Goal: Task Accomplishment & Management: Manage account settings

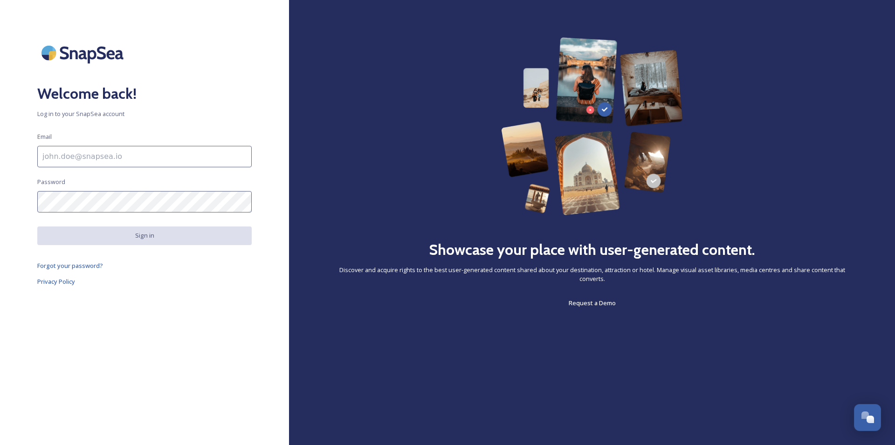
click at [154, 161] on input at bounding box center [144, 156] width 214 height 21
type input "[EMAIL_ADDRESS][DOMAIN_NAME]"
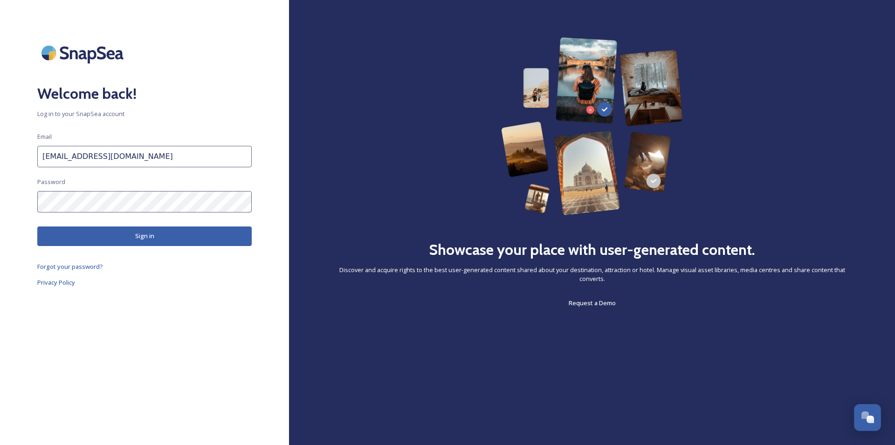
click at [144, 240] on button "Sign in" at bounding box center [144, 236] width 214 height 19
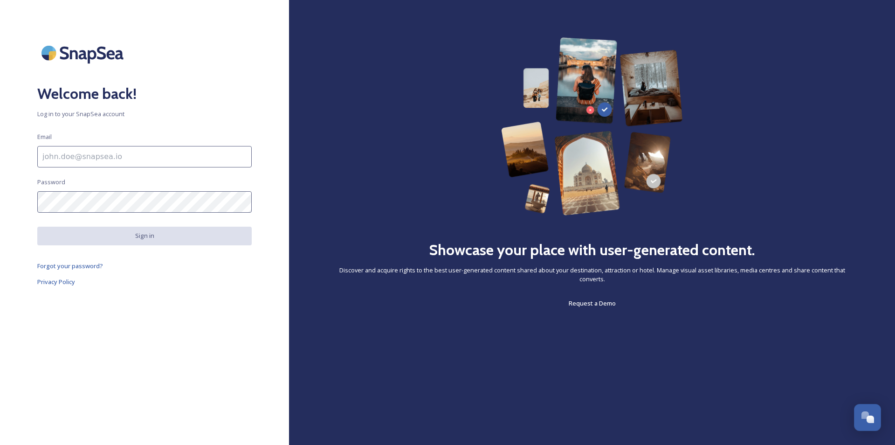
click at [156, 149] on input at bounding box center [144, 156] width 214 height 21
paste input "[EMAIL_ADDRESS][DOMAIN_NAME]"
type input "[EMAIL_ADDRESS][DOMAIN_NAME]"
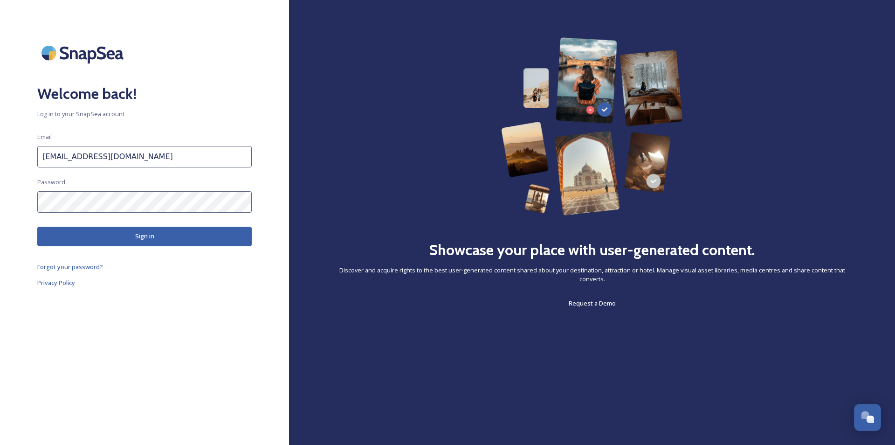
click at [126, 248] on div "Welcome back! Log in to your SnapSea account Email [EMAIL_ADDRESS][DOMAIN_NAME]…" at bounding box center [144, 222] width 289 height 370
click at [126, 244] on button "Sign in" at bounding box center [144, 236] width 214 height 19
